Goal: Connect with others: Connect with other users

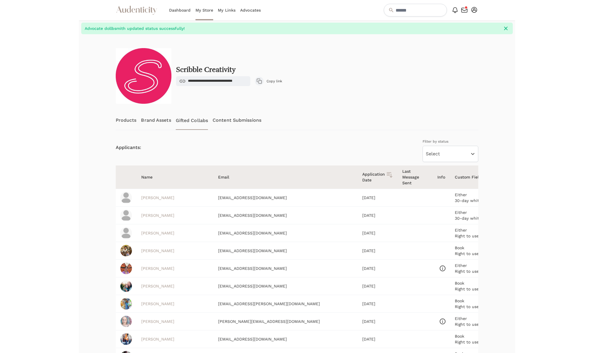
scroll to position [140, 0]
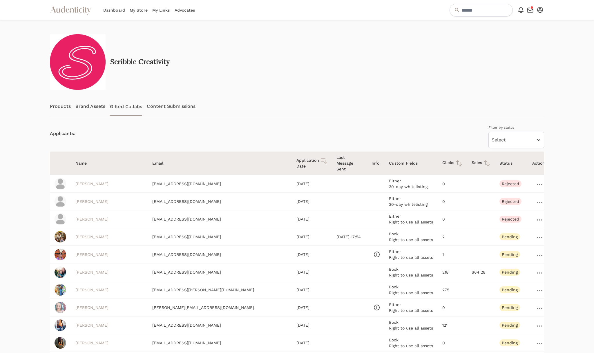
click at [537, 237] on icon at bounding box center [539, 237] width 5 height 1
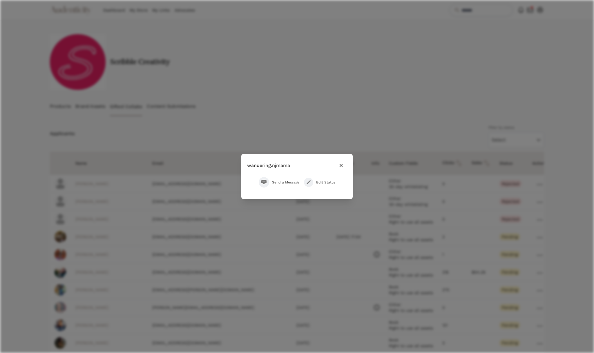
scroll to position [126, 0]
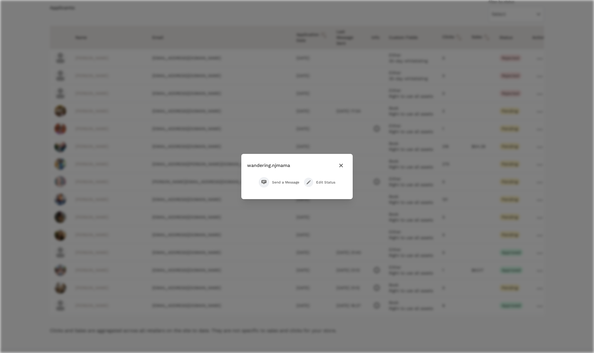
click at [288, 182] on span "Send a Message" at bounding box center [285, 182] width 27 height 5
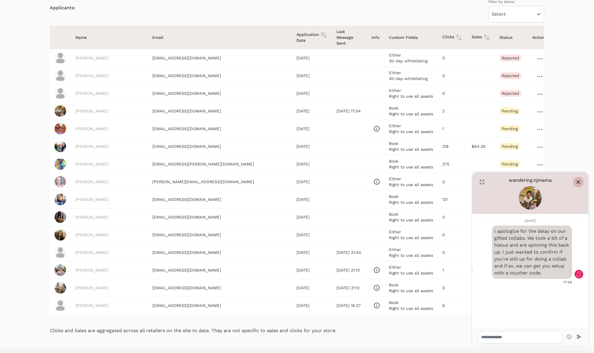
click at [580, 182] on icon "Close" at bounding box center [579, 182] width 6 height 6
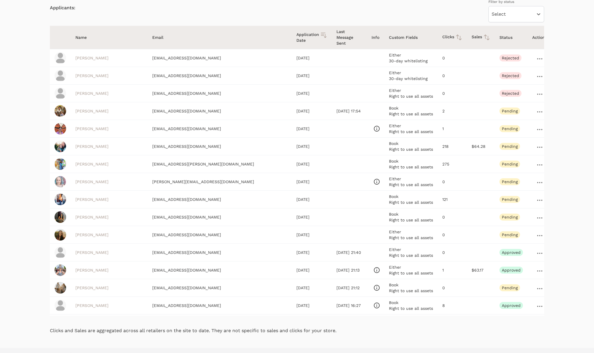
click at [537, 129] on icon at bounding box center [539, 129] width 5 height 1
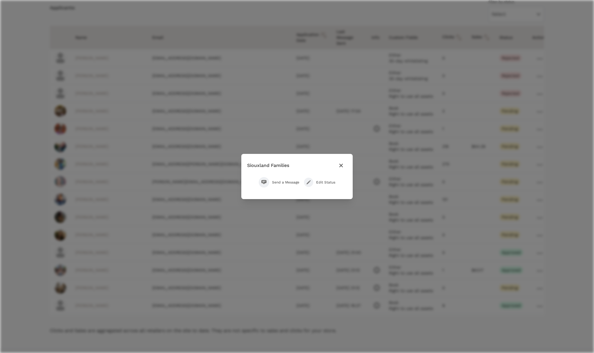
click at [286, 179] on link "Send a Message" at bounding box center [279, 182] width 41 height 10
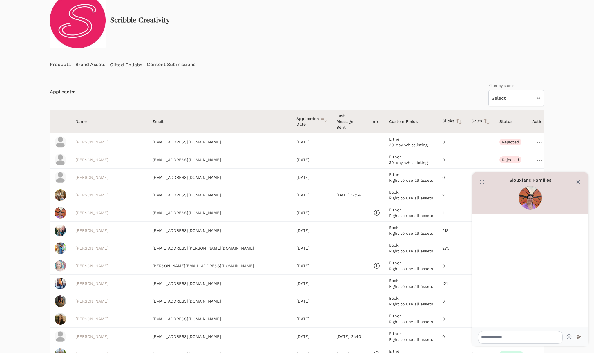
scroll to position [136, 0]
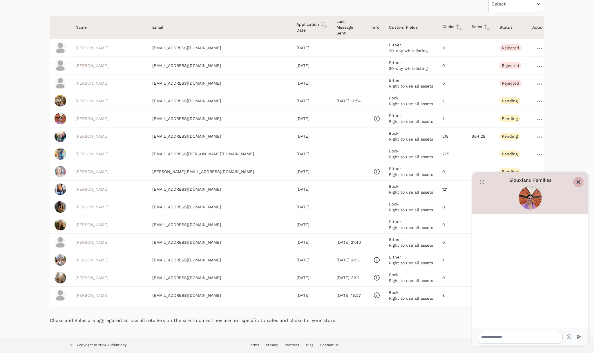
click at [580, 183] on icon "Close" at bounding box center [579, 182] width 6 height 6
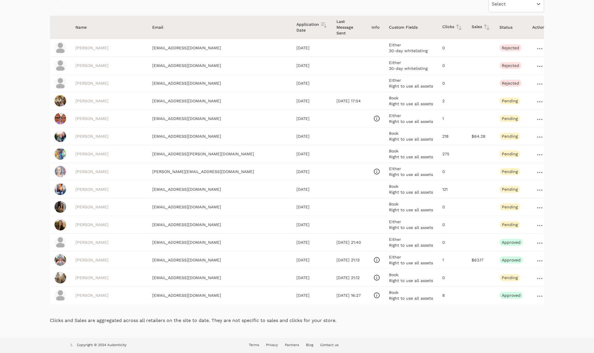
click at [93, 116] on link "[PERSON_NAME]" at bounding box center [91, 118] width 33 height 5
click at [536, 222] on link at bounding box center [540, 225] width 8 height 7
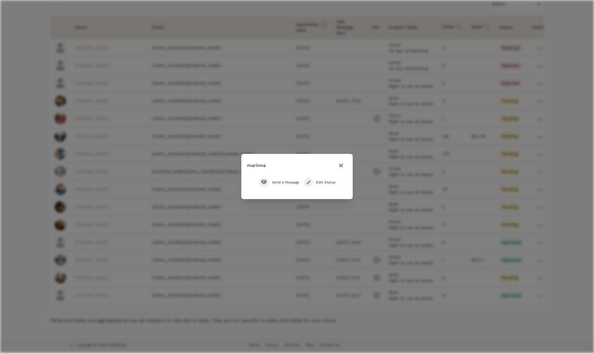
click at [272, 184] on link "Send a Message" at bounding box center [279, 182] width 41 height 10
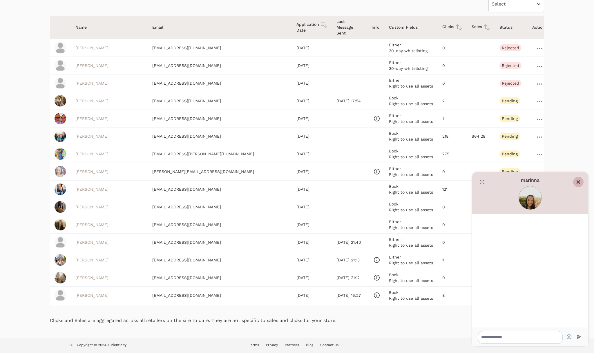
click at [581, 182] on icon "Close" at bounding box center [579, 182] width 6 height 6
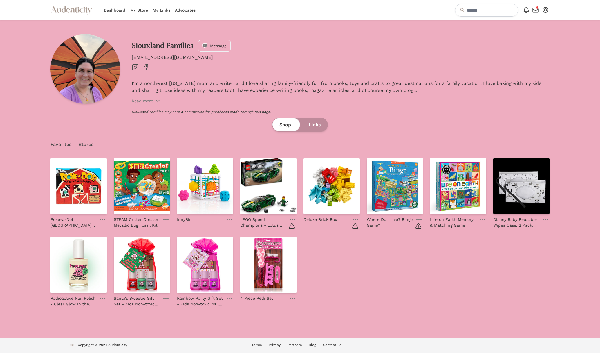
click at [136, 66] on icon at bounding box center [135, 67] width 2 height 2
